Goal: Task Accomplishment & Management: Complete application form

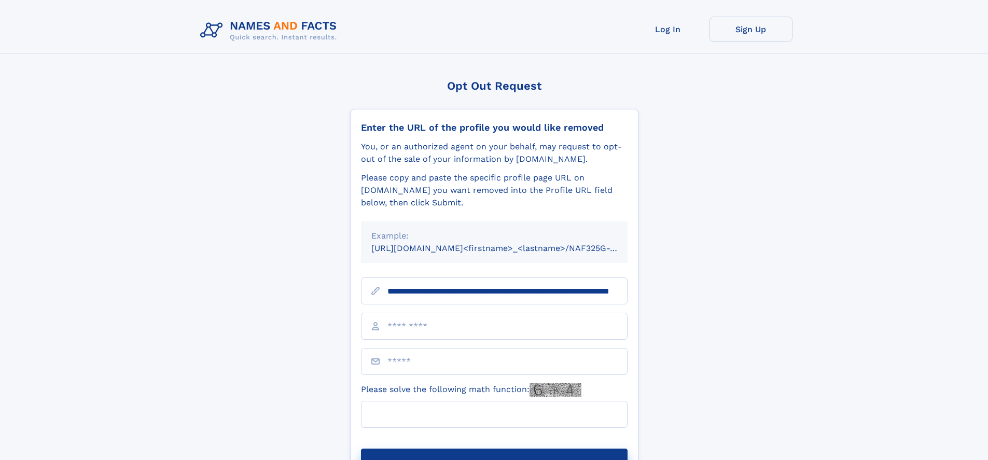
scroll to position [0, 96]
type input "**********"
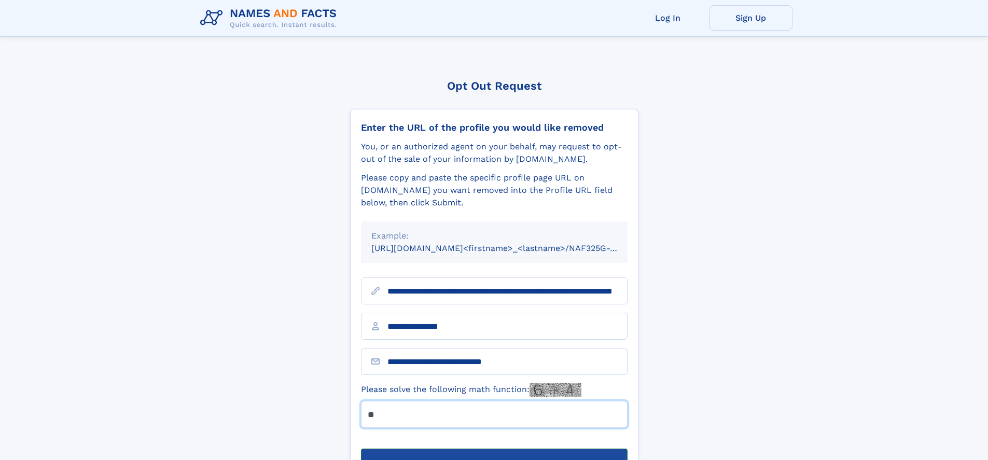
type input "**"
click at [494, 449] on button "Submit Opt Out Request" at bounding box center [494, 465] width 267 height 33
